Goal: Transaction & Acquisition: Purchase product/service

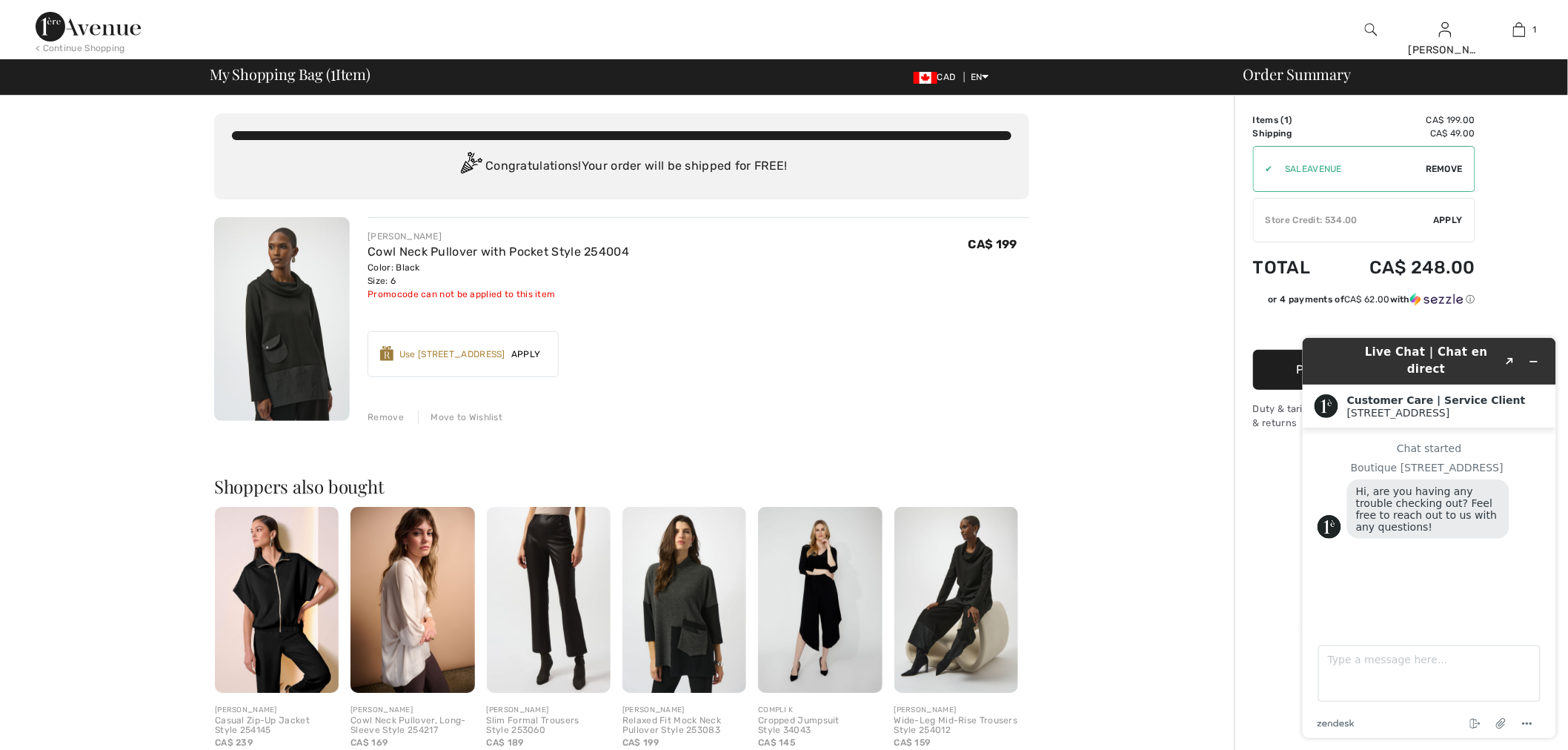
click at [99, 43] on div "< Continue Shopping" at bounding box center [80, 48] width 90 height 13
click at [98, 43] on div "< Continue Shopping" at bounding box center [80, 48] width 90 height 13
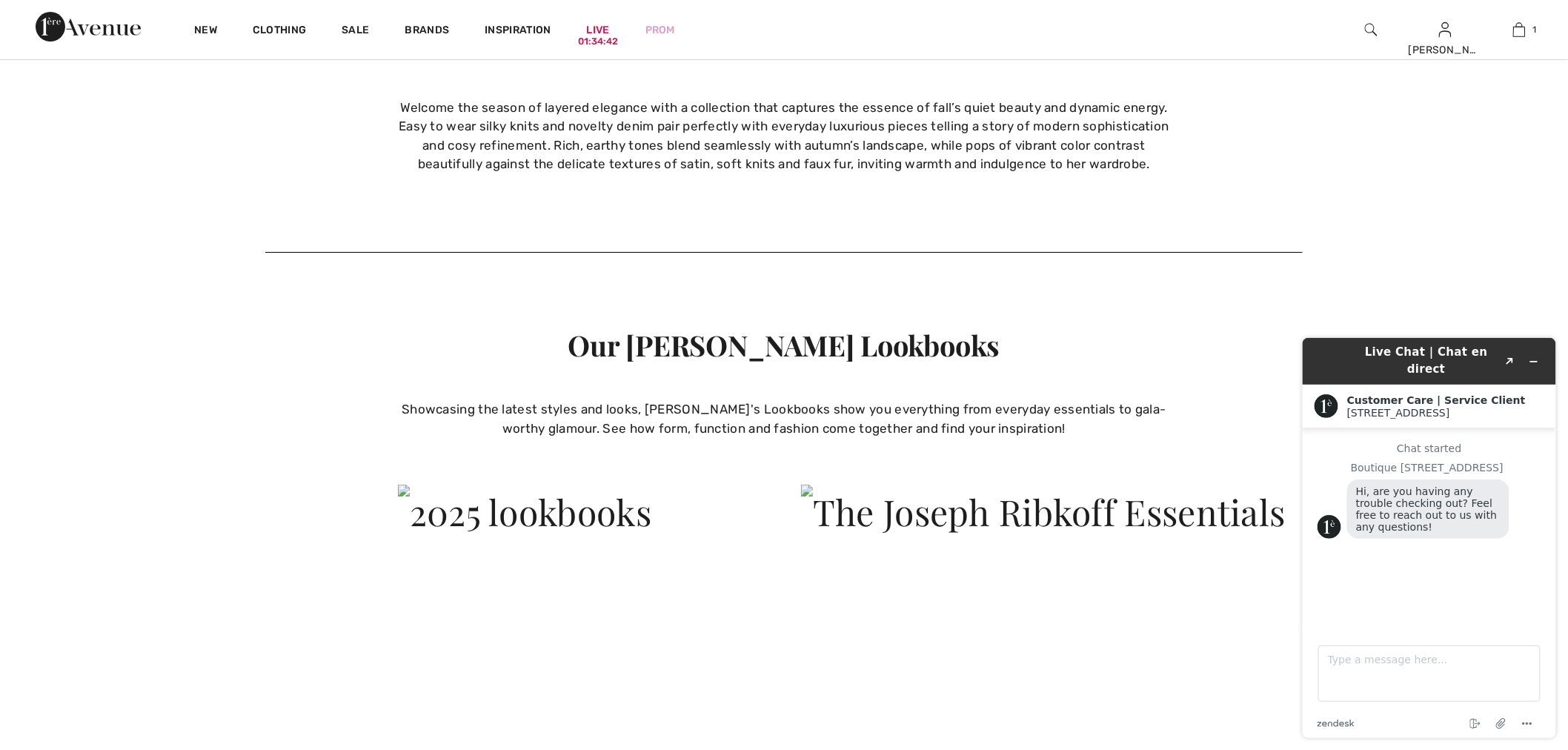
scroll to position [6572, 0]
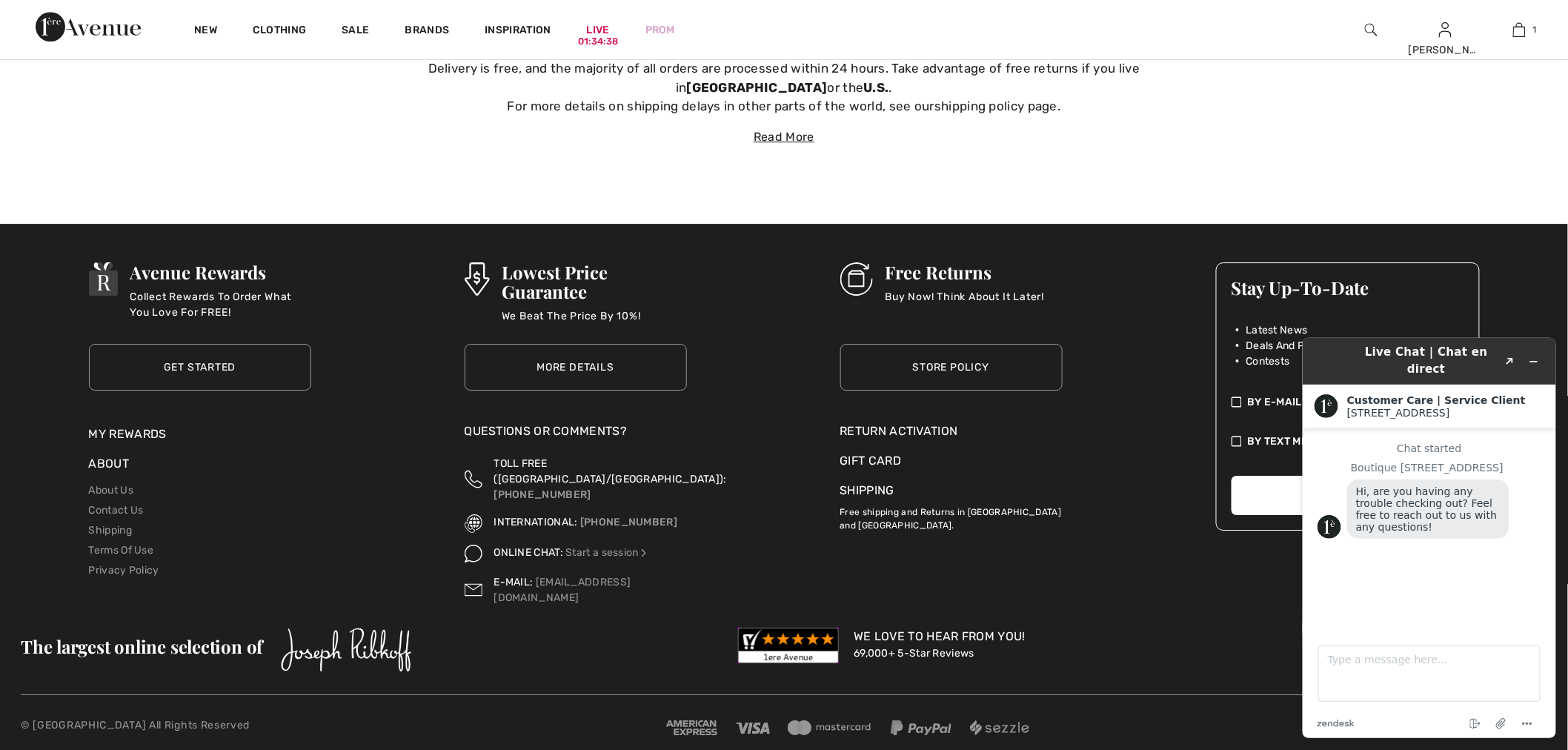
click at [101, 519] on li "Contact Us" at bounding box center [200, 510] width 222 height 20
click at [108, 510] on link "Contact Us" at bounding box center [116, 510] width 55 height 13
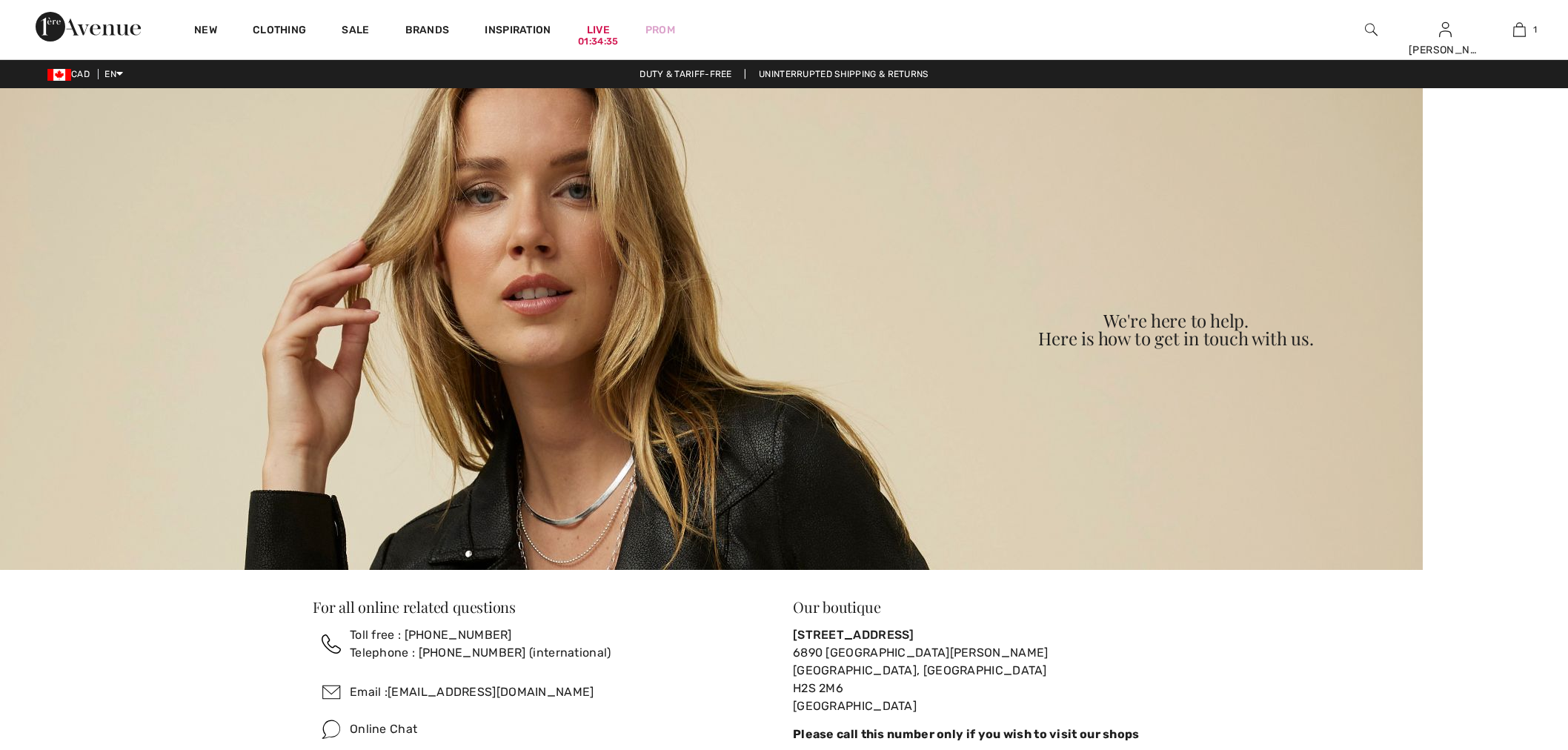
checkbox input "true"
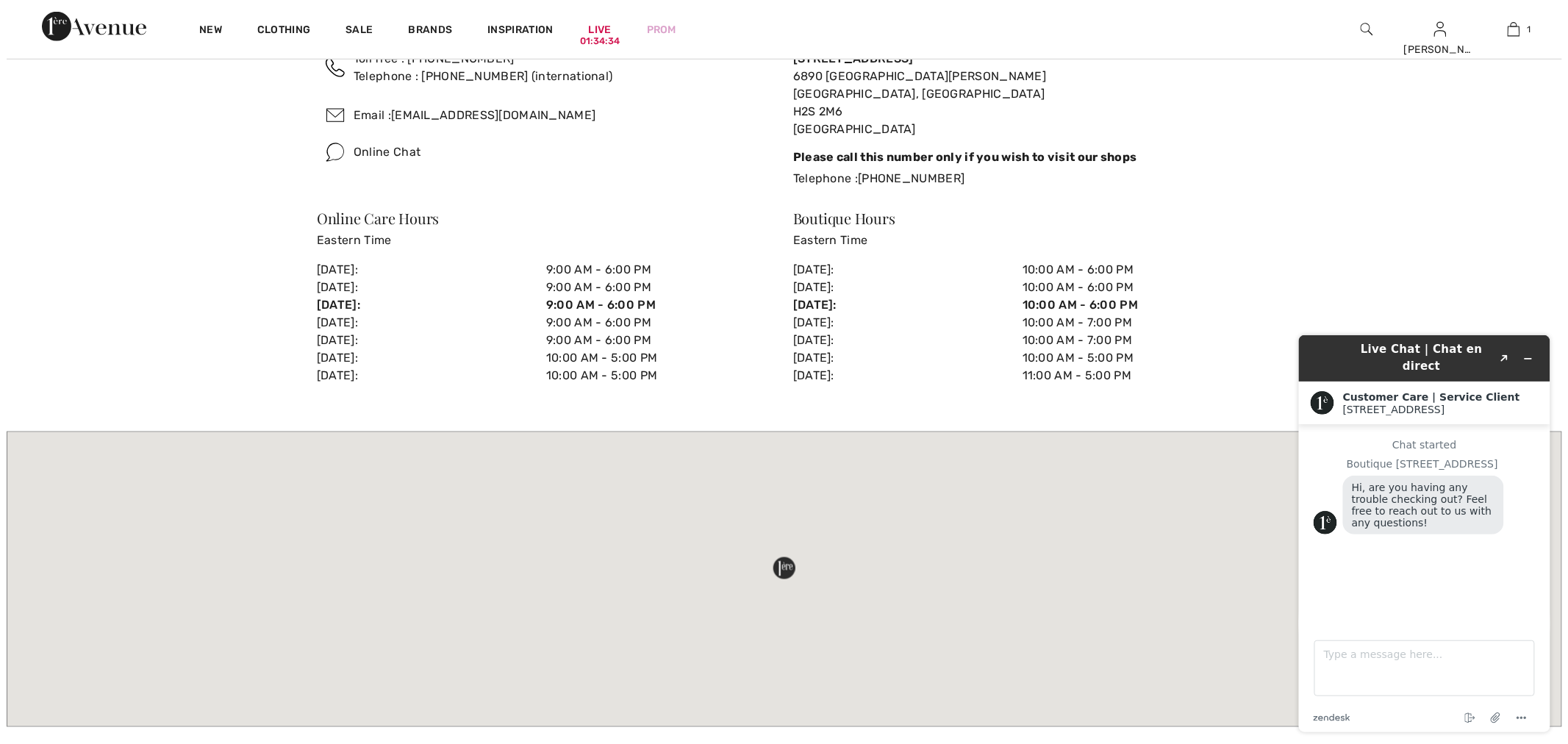
scroll to position [408, 0]
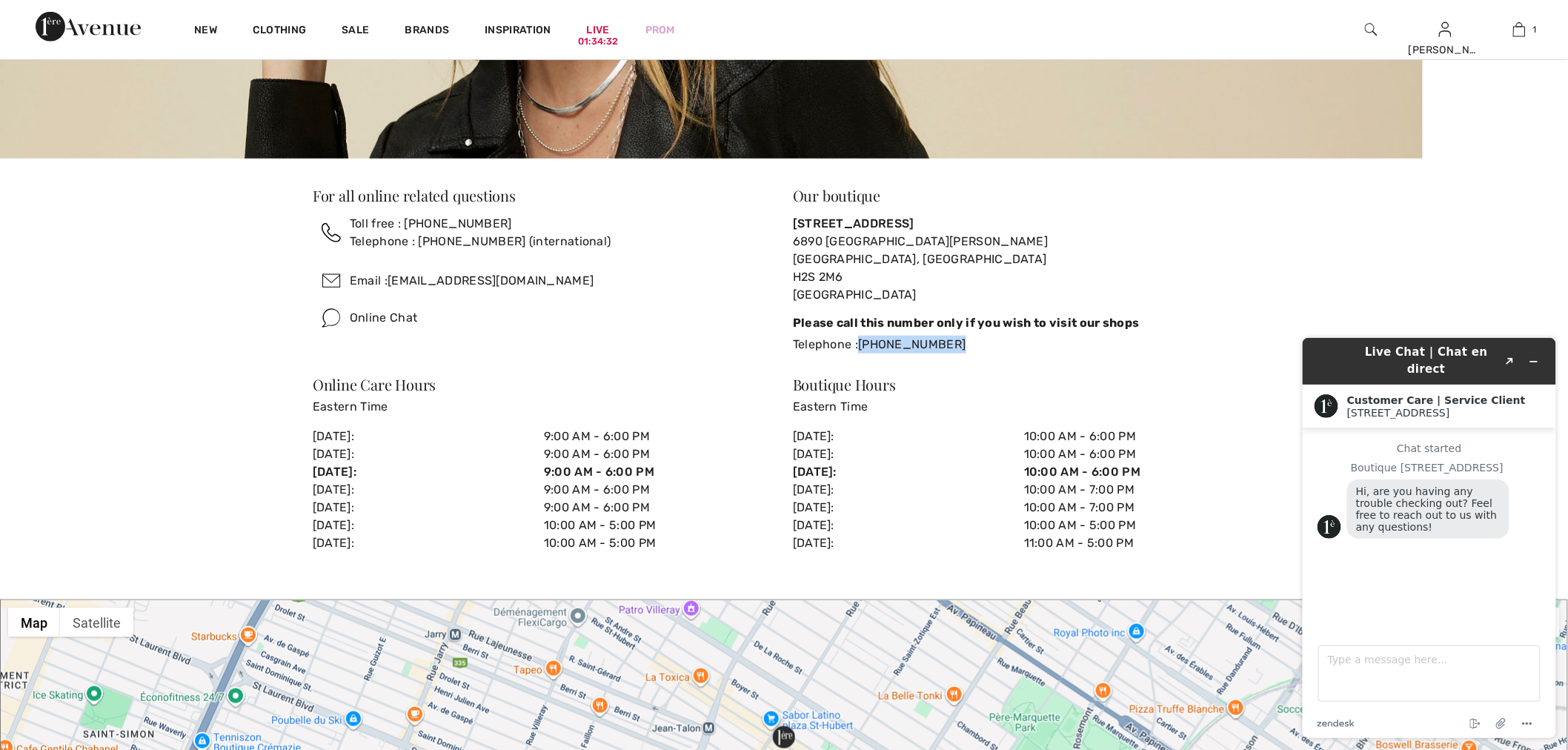
drag, startPoint x: 862, startPoint y: 341, endPoint x: 961, endPoint y: 337, distance: 99.1
click at [961, 337] on div "Telephone : (514) 274-8834" at bounding box center [1023, 344] width 462 height 18
copy span "(514) 274-8834"
click at [1369, 28] on img at bounding box center [1371, 29] width 13 height 18
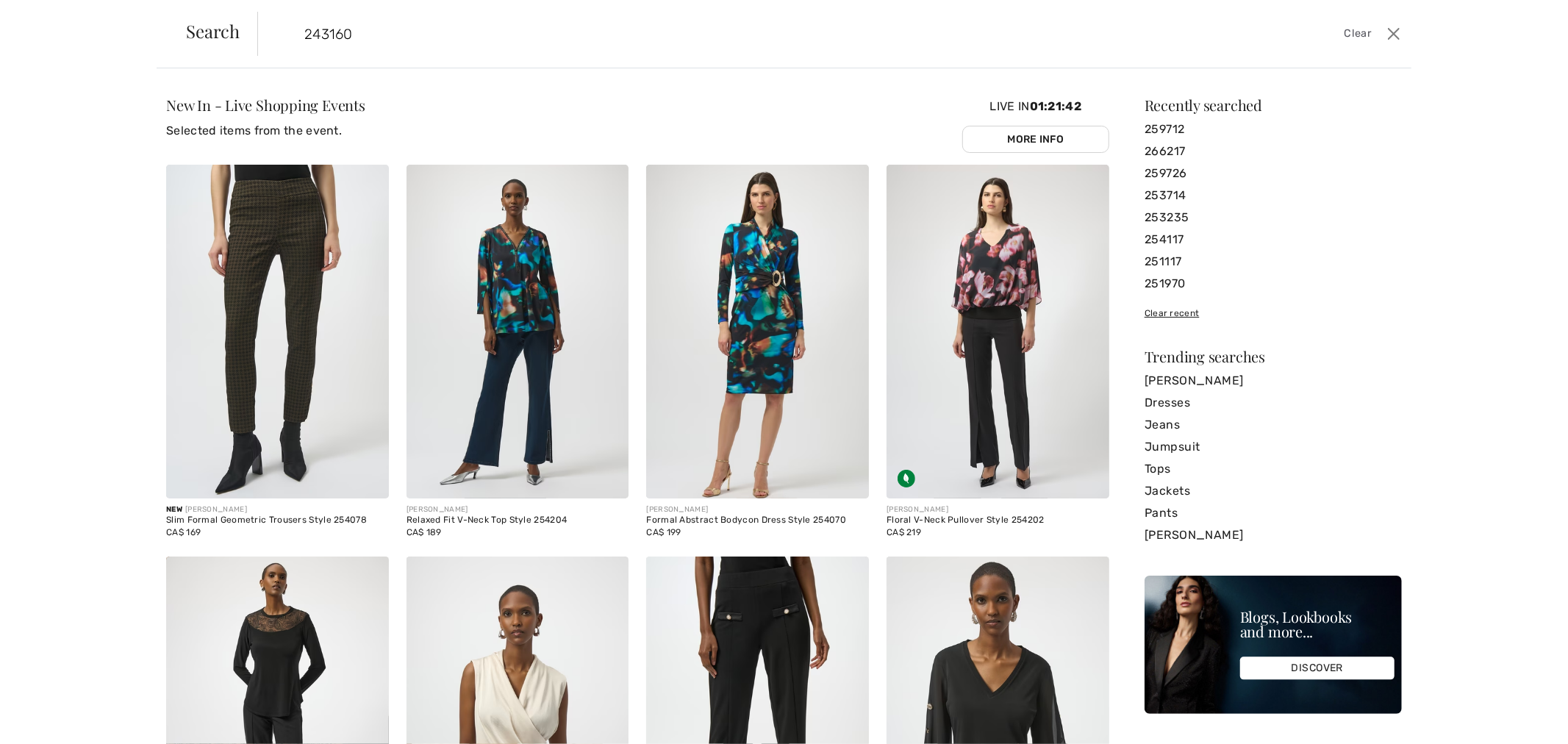
type input "243160"
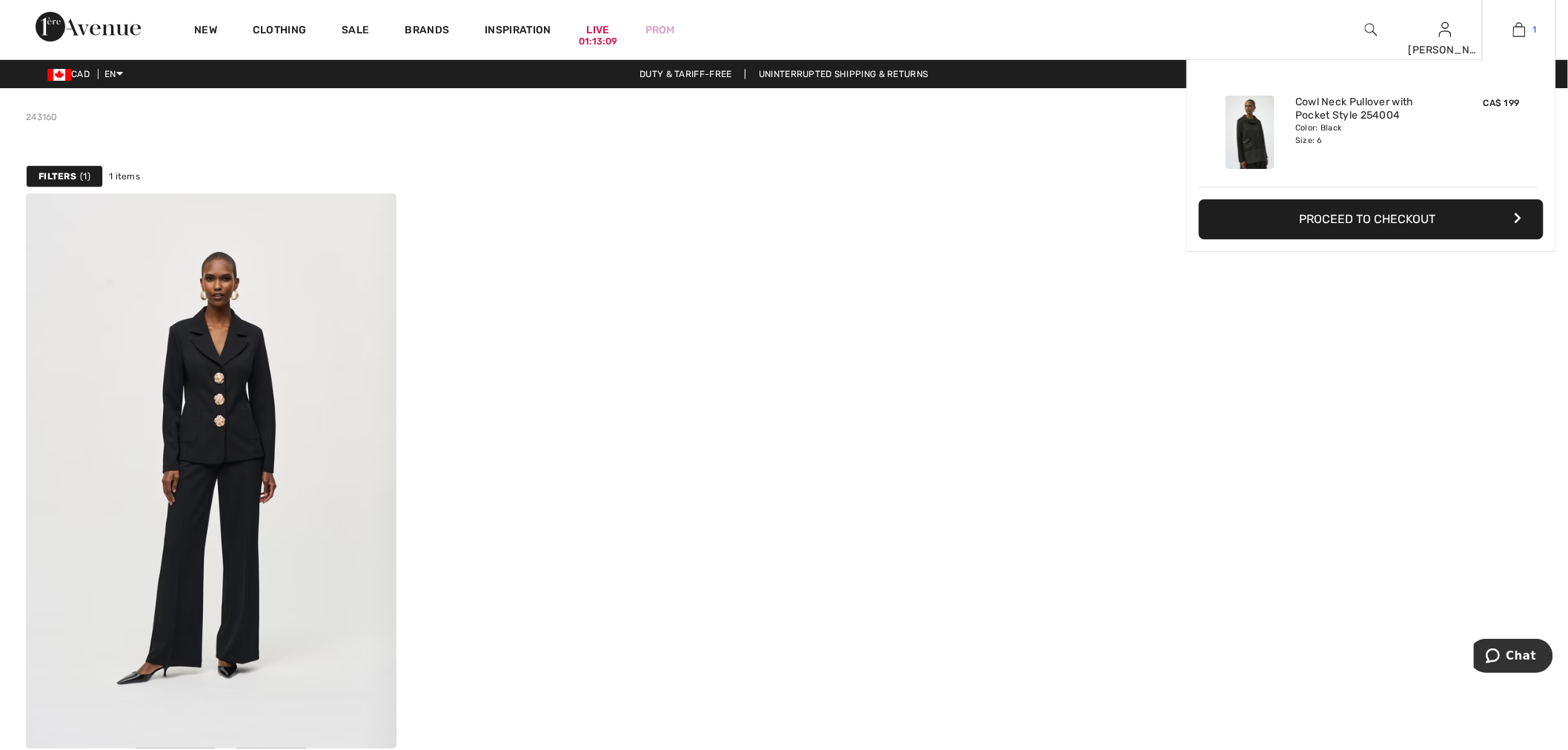
click at [1533, 30] on span "1" at bounding box center [1535, 30] width 4 height 13
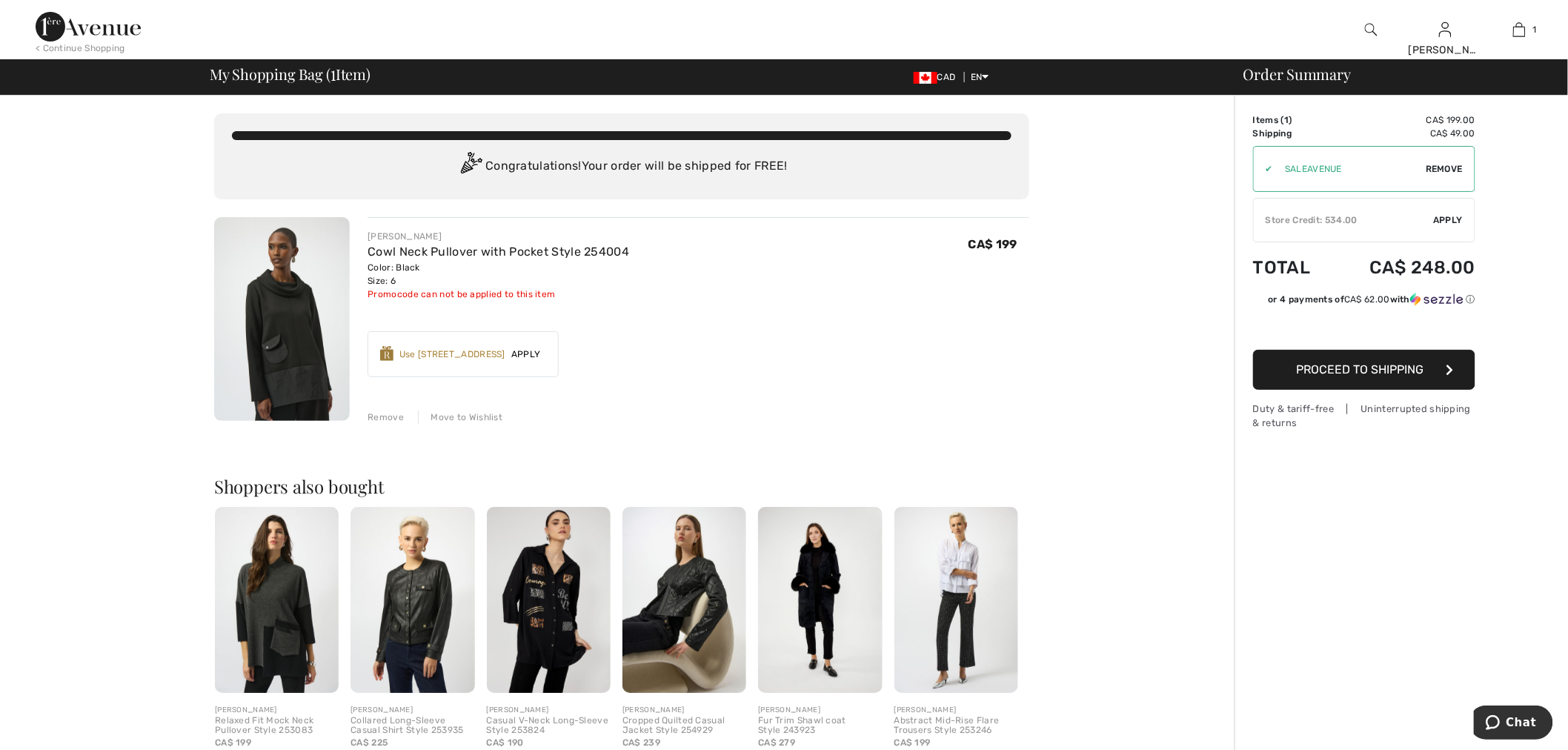
click at [1360, 367] on span "Proceed to Shipping" at bounding box center [1360, 369] width 128 height 14
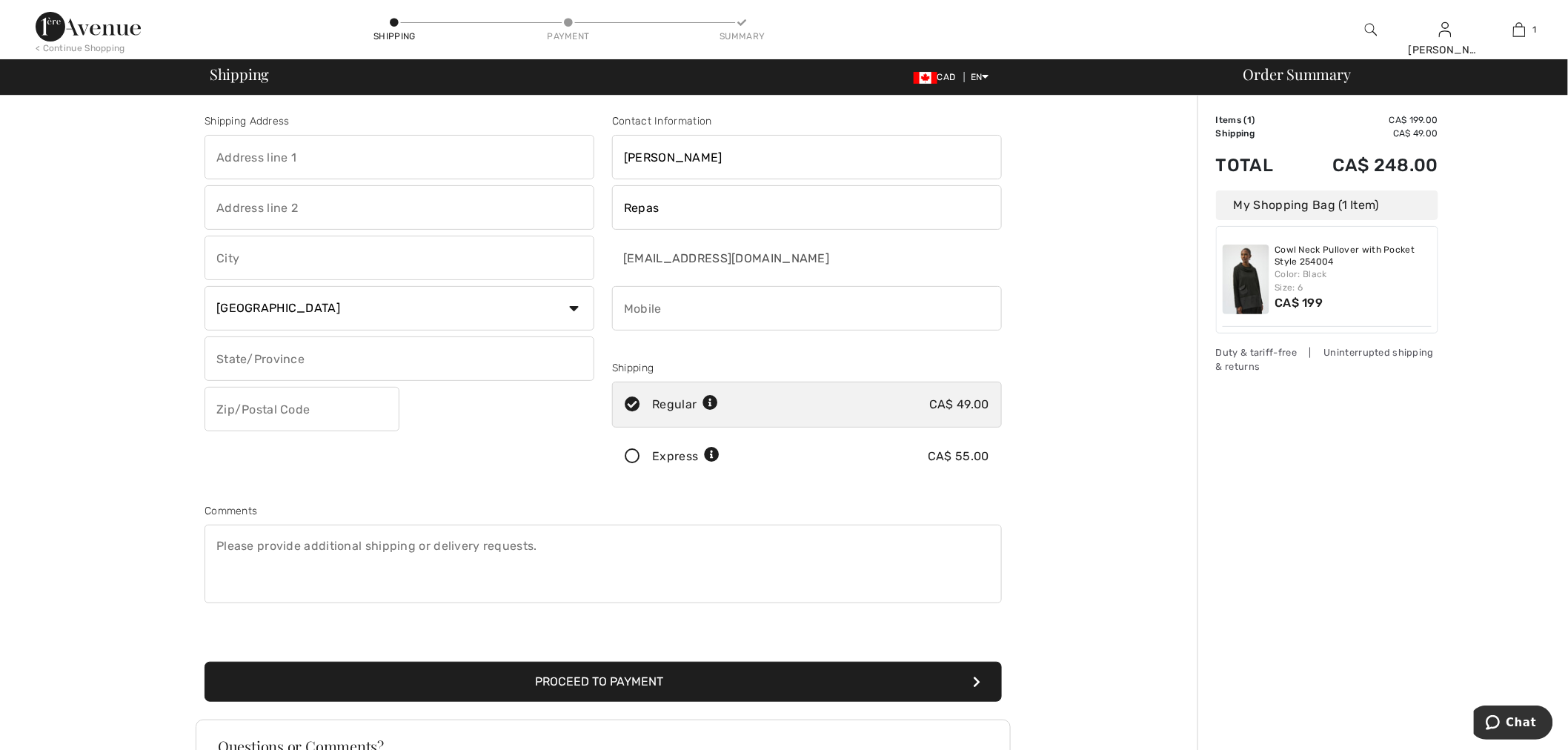
drag, startPoint x: 336, startPoint y: 141, endPoint x: 328, endPoint y: 158, distance: 18.8
click at [336, 141] on input "text" at bounding box center [399, 157] width 390 height 44
type input "6890 St [PERSON_NAME]"
type input "[GEOGRAPHIC_DATA]"
select select "CA"
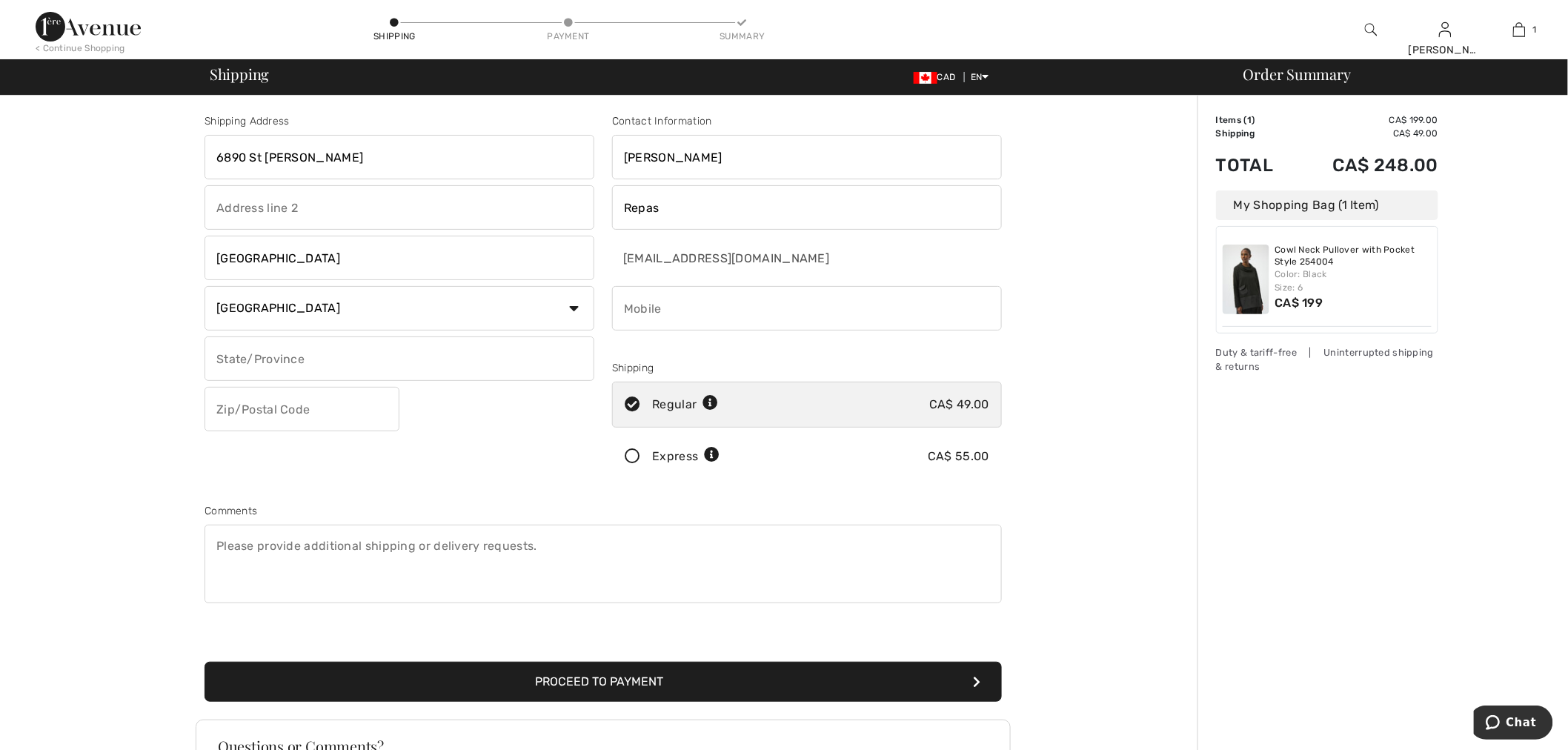
select select "QC"
type input "H2S2M6"
type input "8886055525"
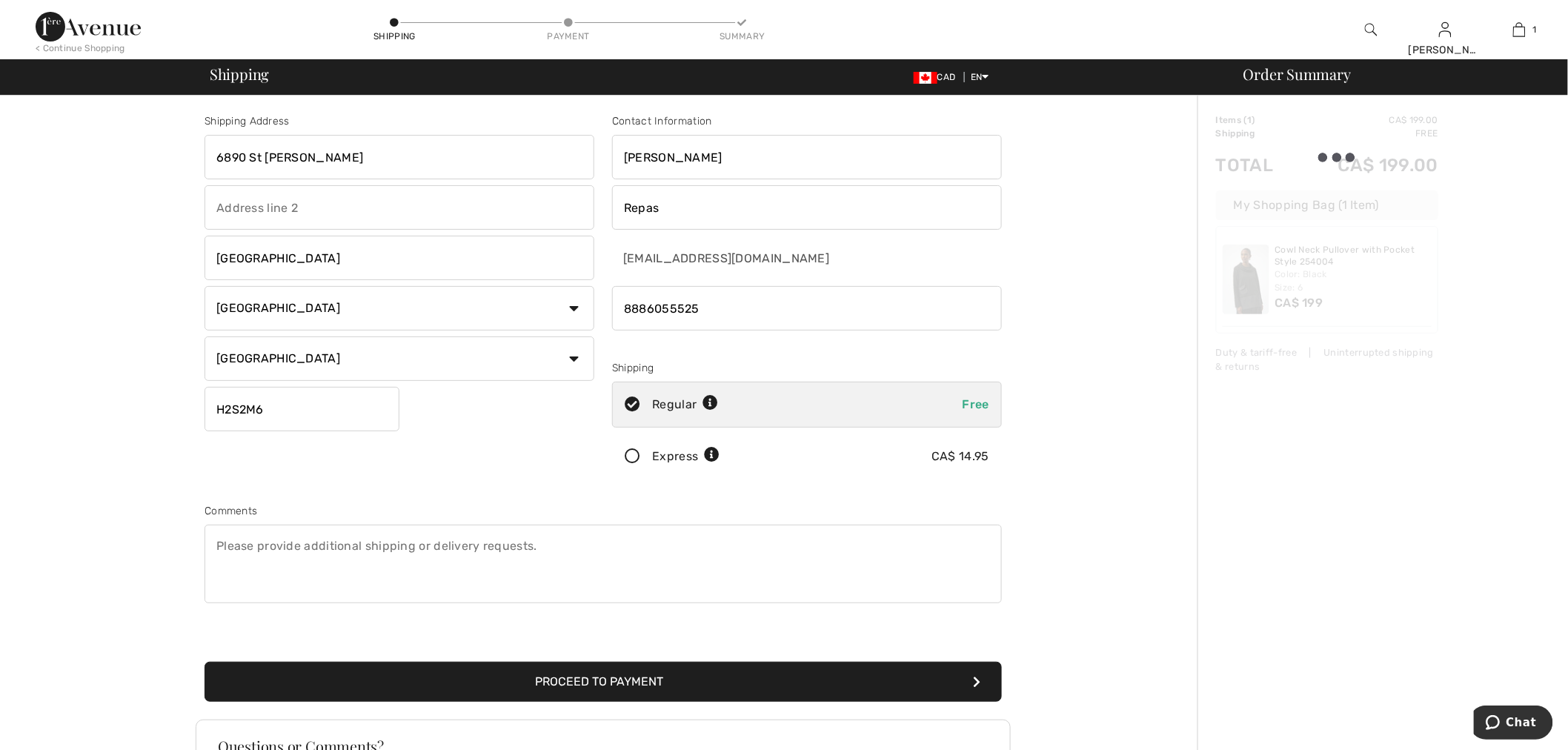
click at [625, 687] on button "Proceed to Payment" at bounding box center [603, 682] width 797 height 40
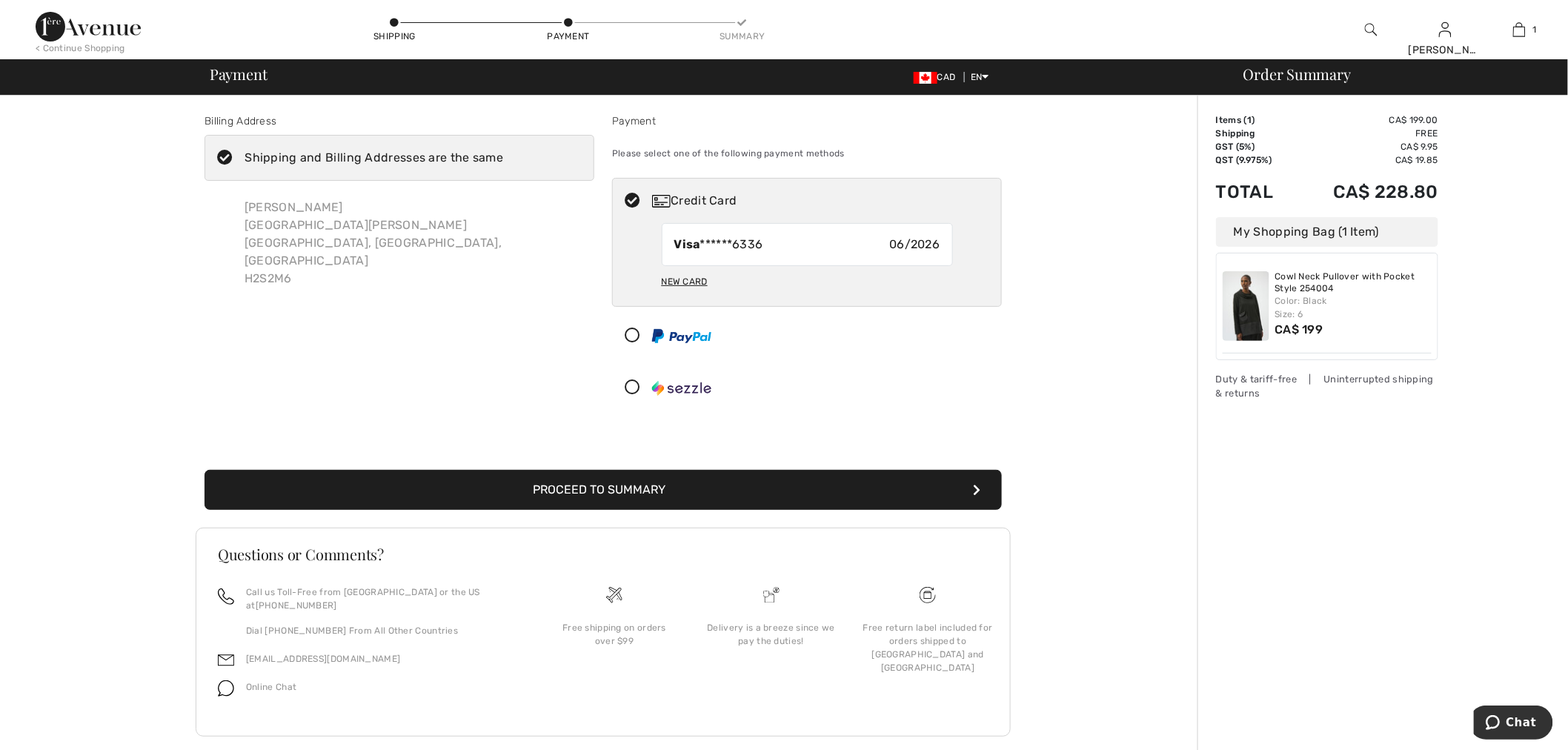
click at [686, 378] on div at bounding box center [801, 387] width 376 height 44
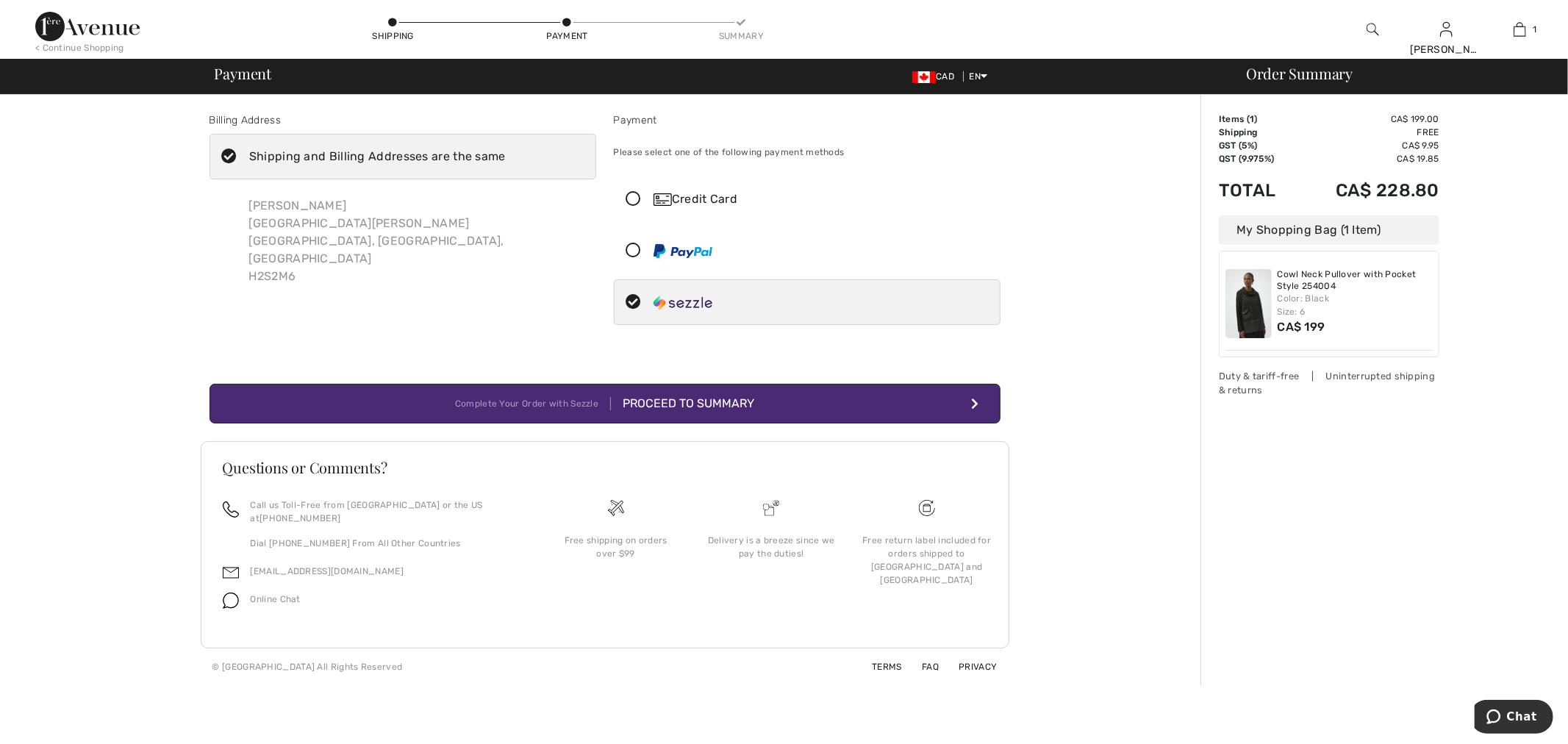
click at [732, 406] on div "Proceed to Summary" at bounding box center [683, 403] width 143 height 17
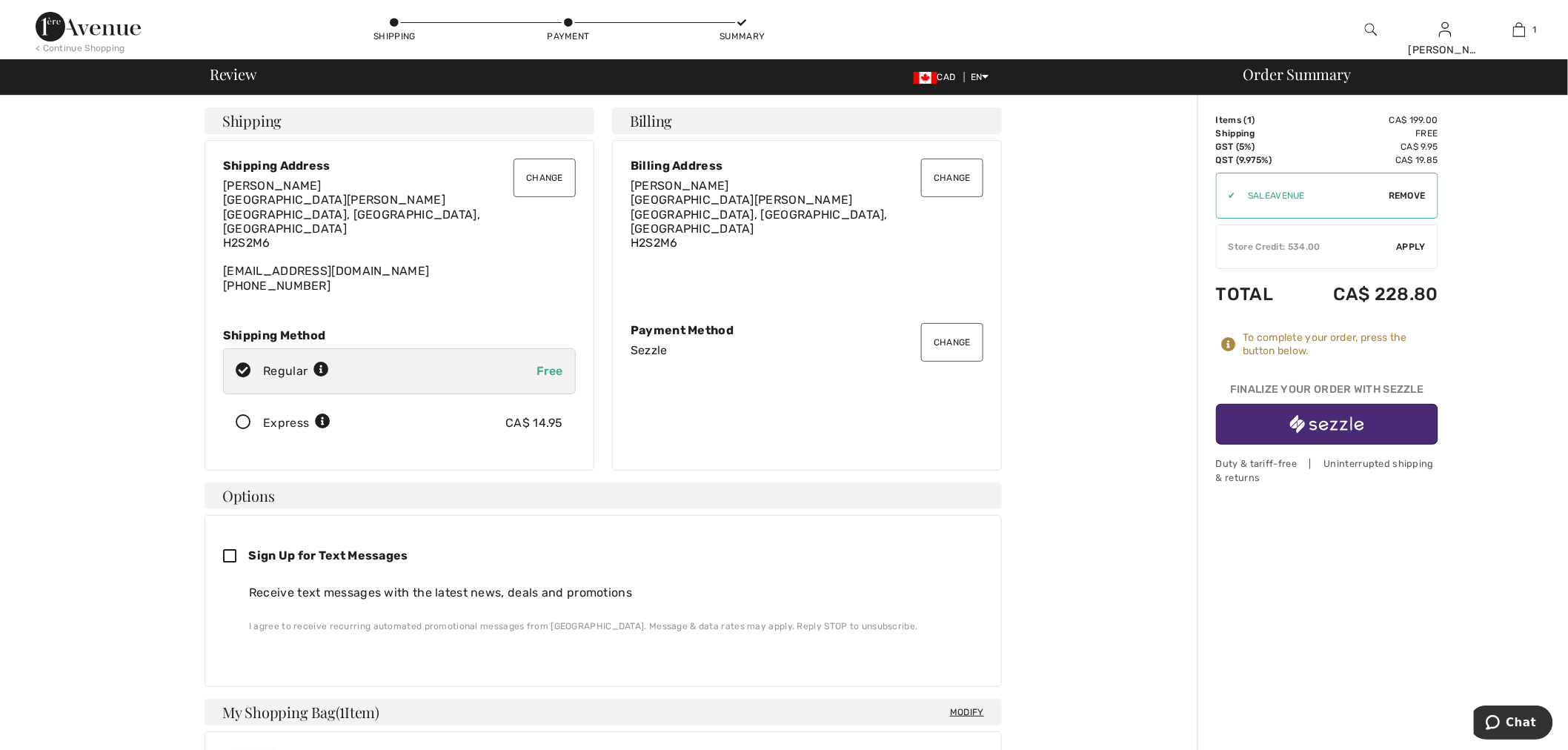
click at [1322, 426] on img "button" at bounding box center [1327, 424] width 74 height 18
